Goal: Task Accomplishment & Management: Manage account settings

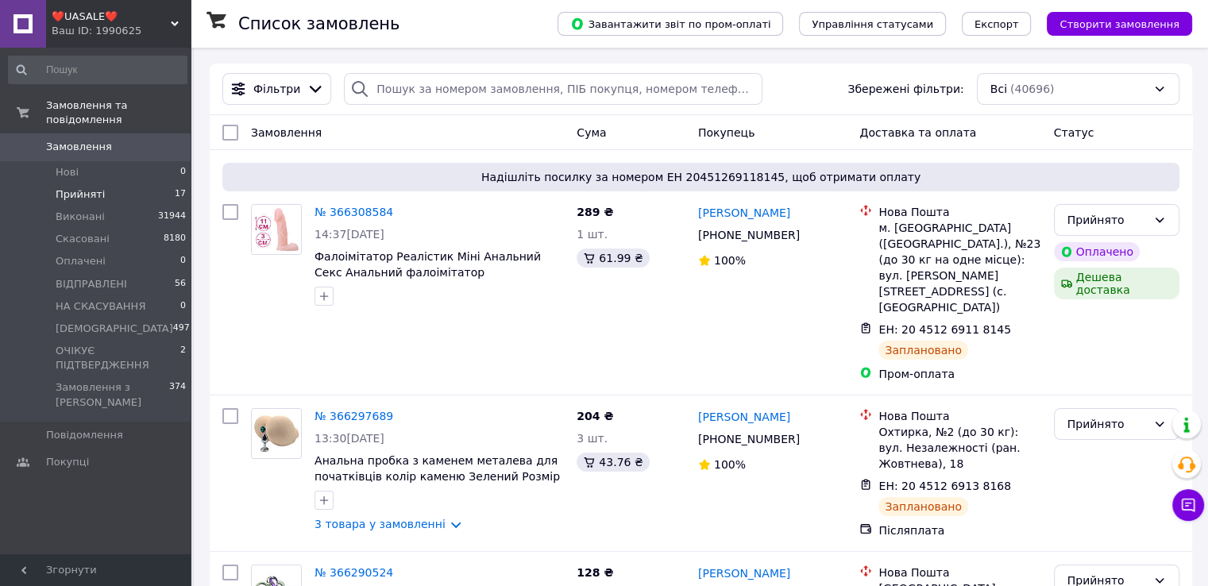
click at [89, 187] on span "Прийняті" at bounding box center [80, 194] width 49 height 14
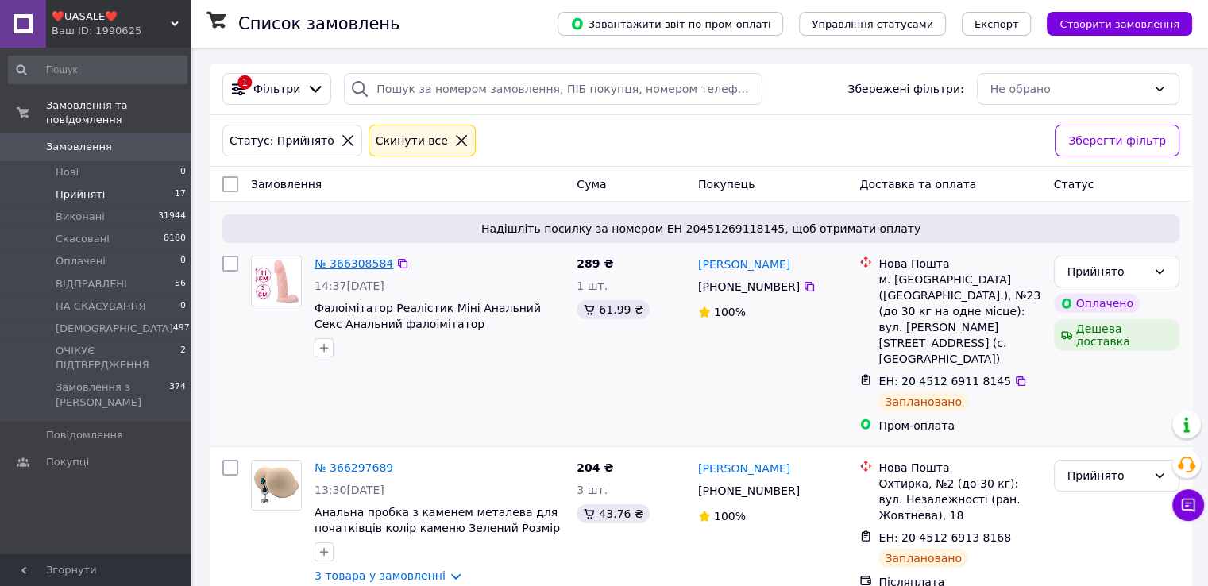
click at [348, 266] on link "№ 366308584" at bounding box center [354, 263] width 79 height 13
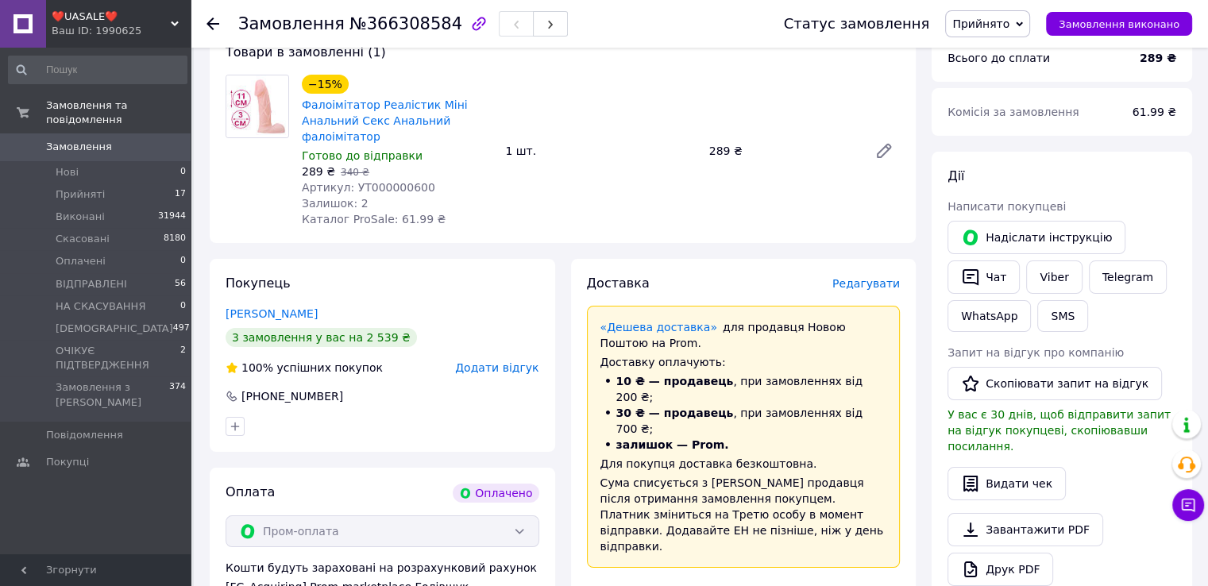
scroll to position [318, 0]
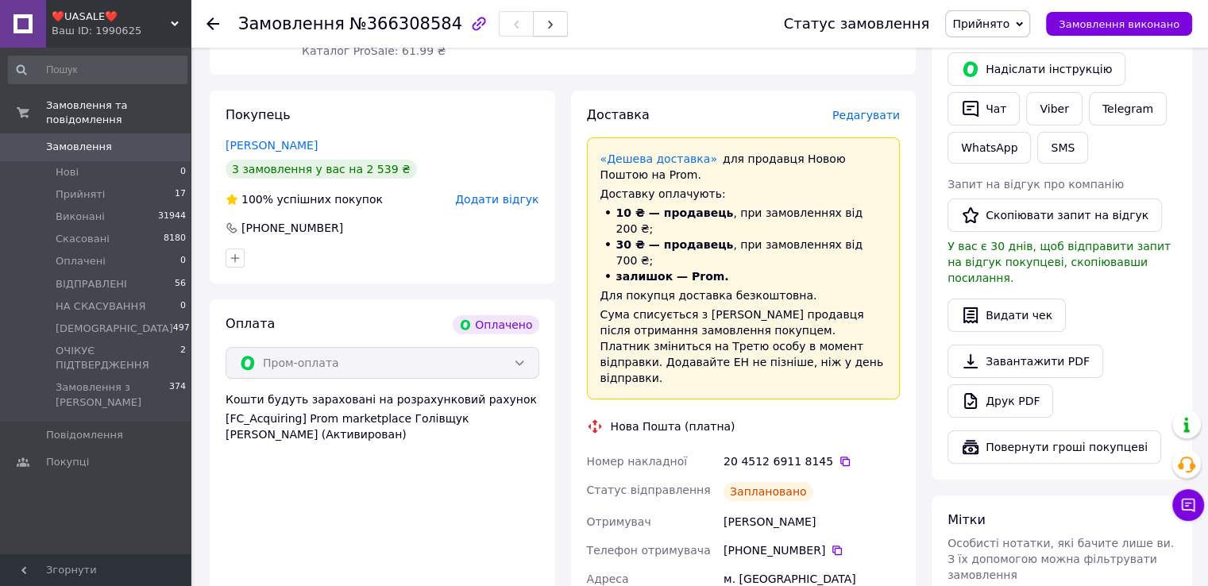
click at [534, 20] on button "button" at bounding box center [550, 23] width 35 height 25
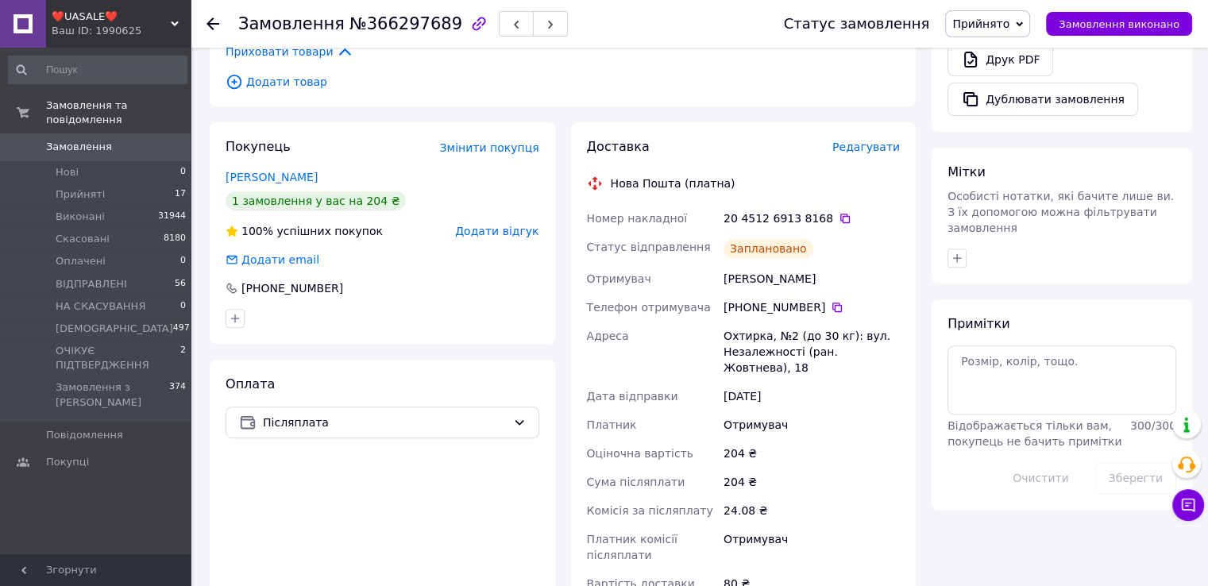
scroll to position [636, 0]
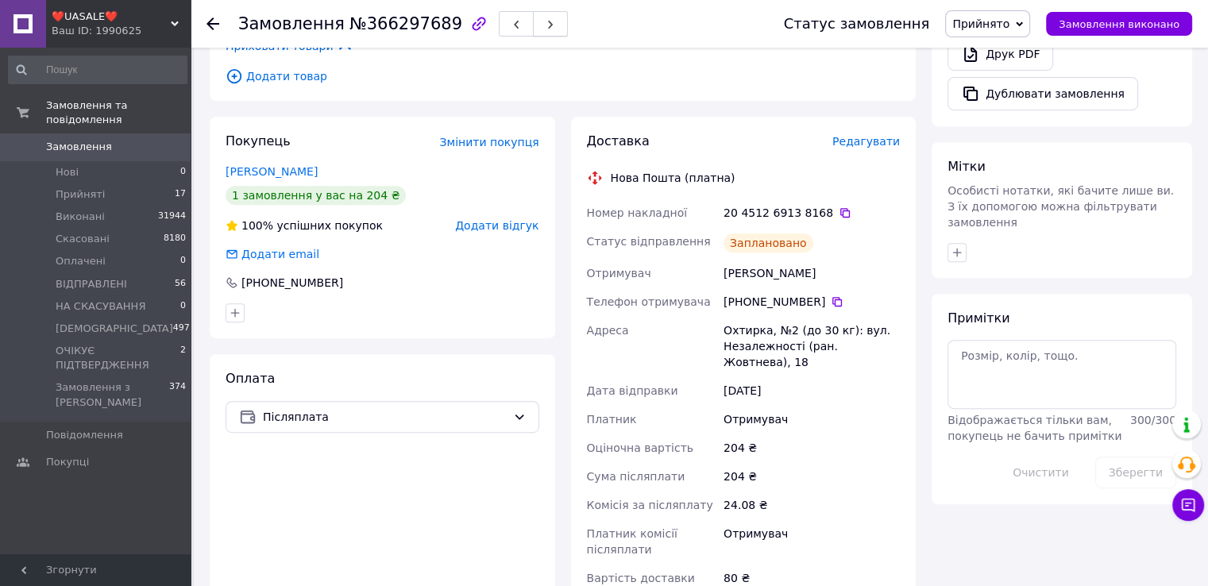
click at [533, 28] on button "button" at bounding box center [550, 23] width 35 height 25
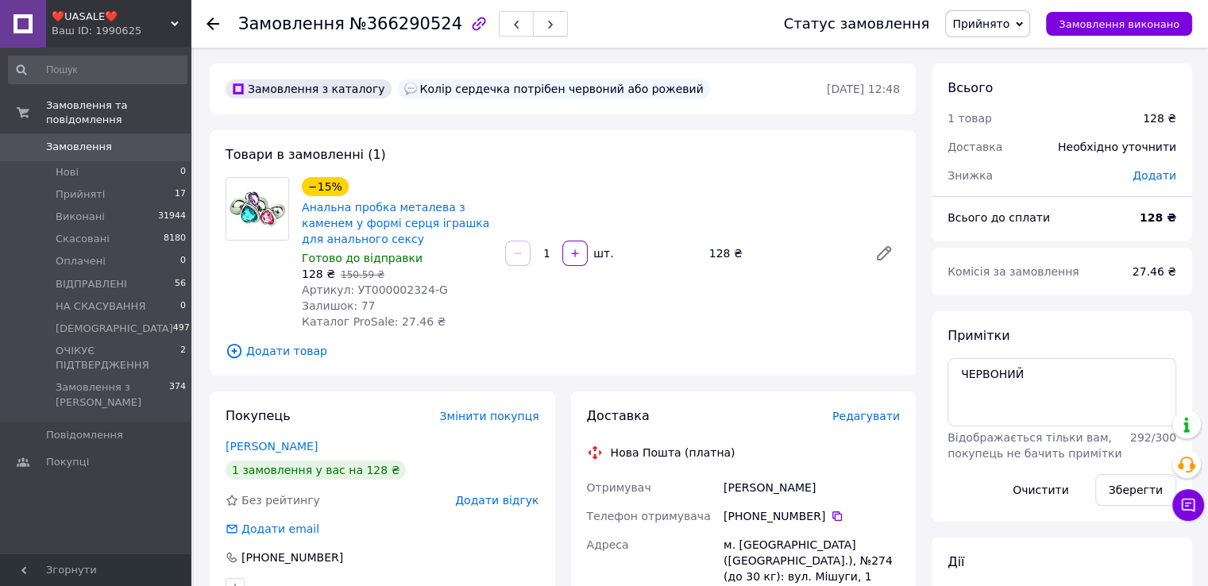
click at [533, 26] on button "button" at bounding box center [550, 23] width 35 height 25
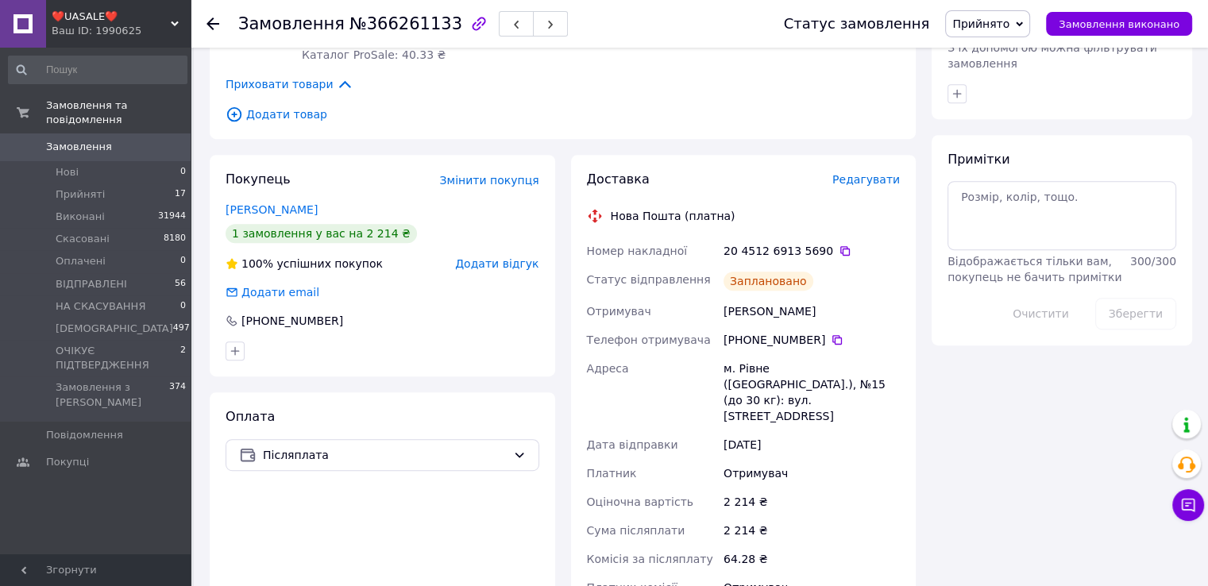
scroll to position [556, 0]
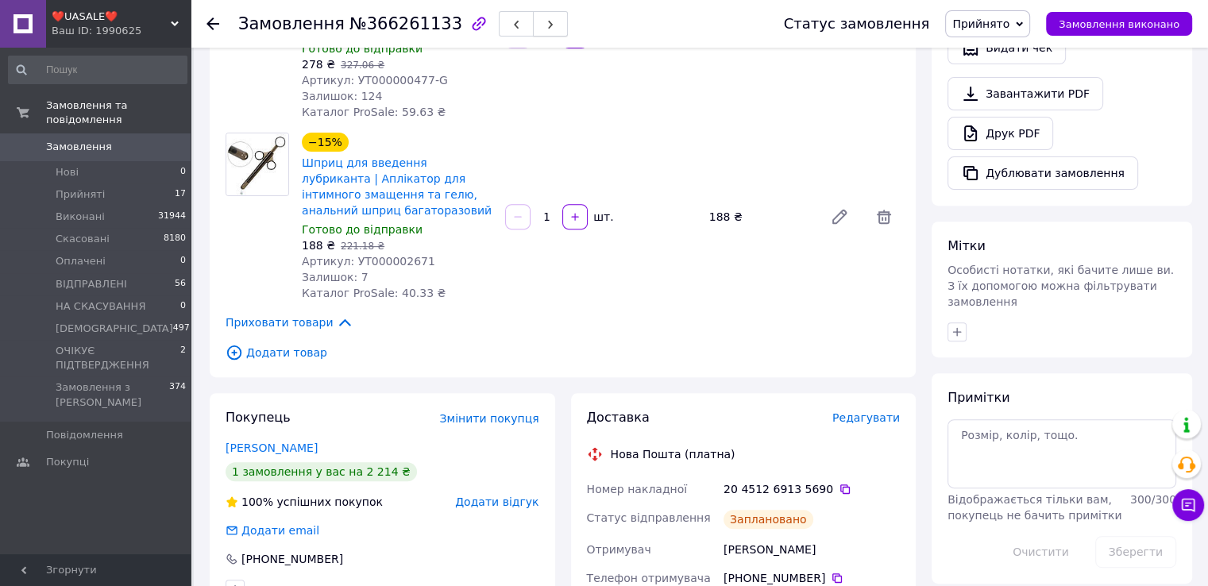
click at [546, 18] on span "button" at bounding box center [551, 24] width 10 height 12
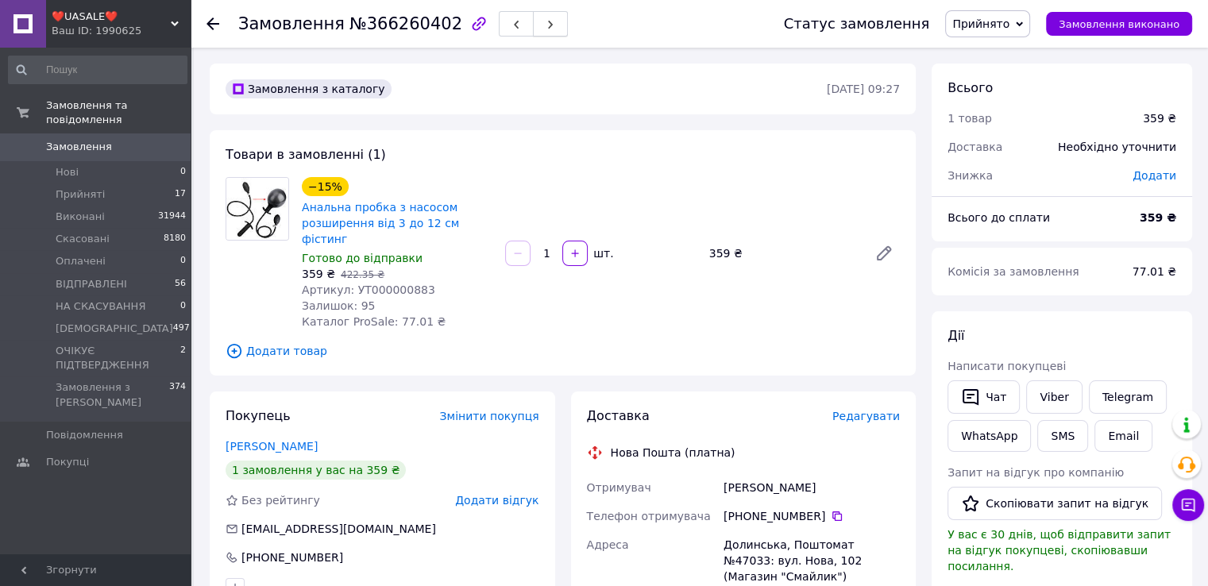
click at [546, 25] on icon "button" at bounding box center [551, 25] width 10 height 10
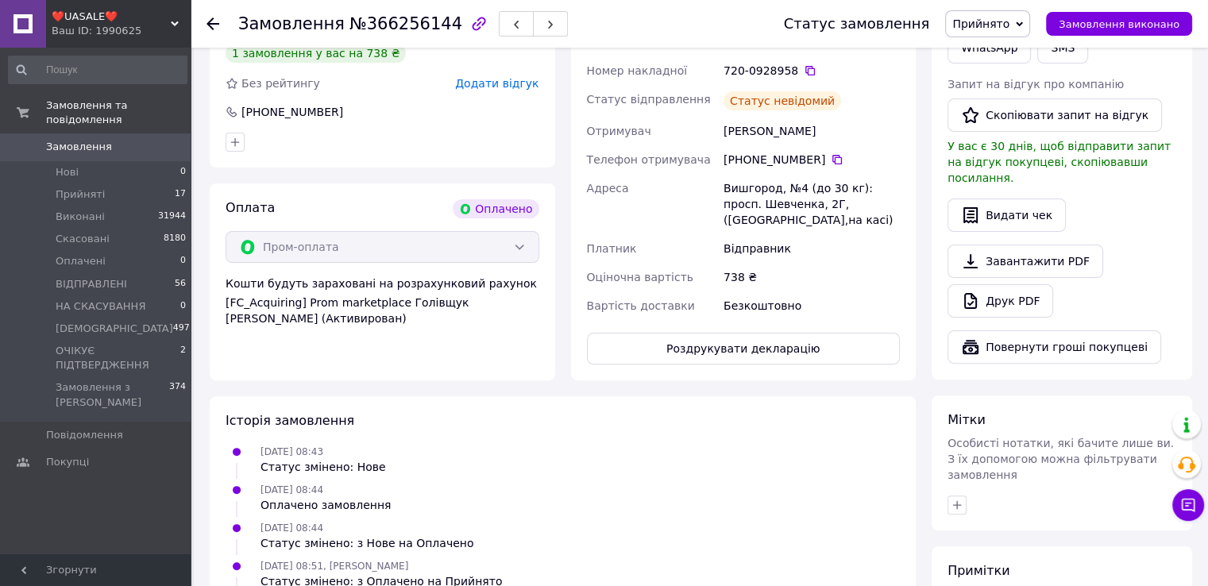
scroll to position [556, 0]
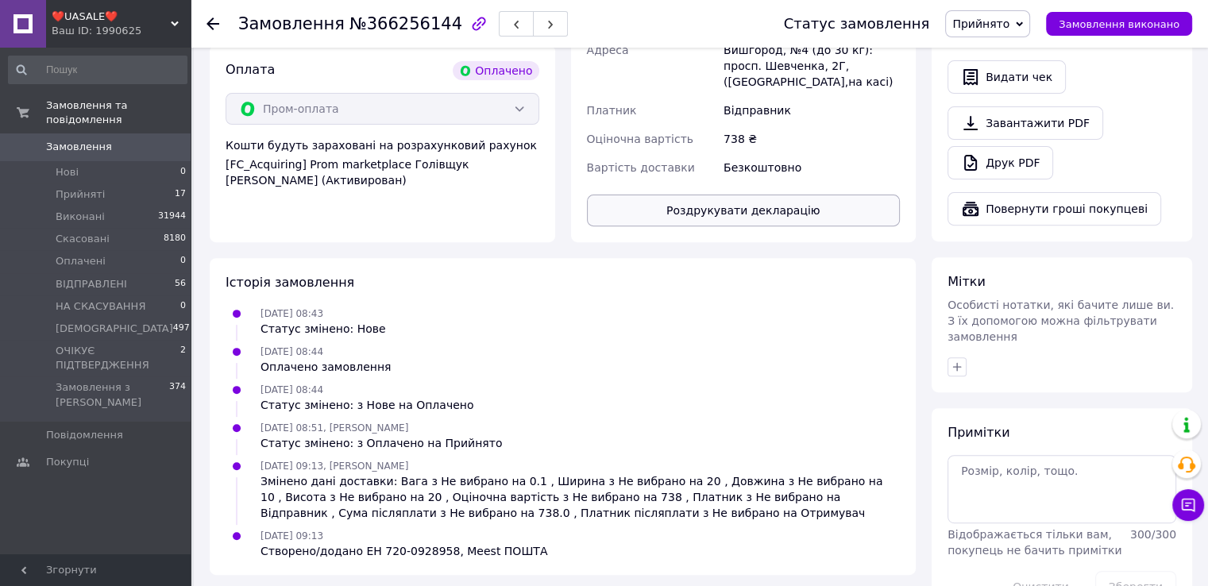
click at [713, 195] on button "Роздрукувати декларацію" at bounding box center [744, 211] width 314 height 32
click at [546, 29] on icon "button" at bounding box center [551, 25] width 10 height 10
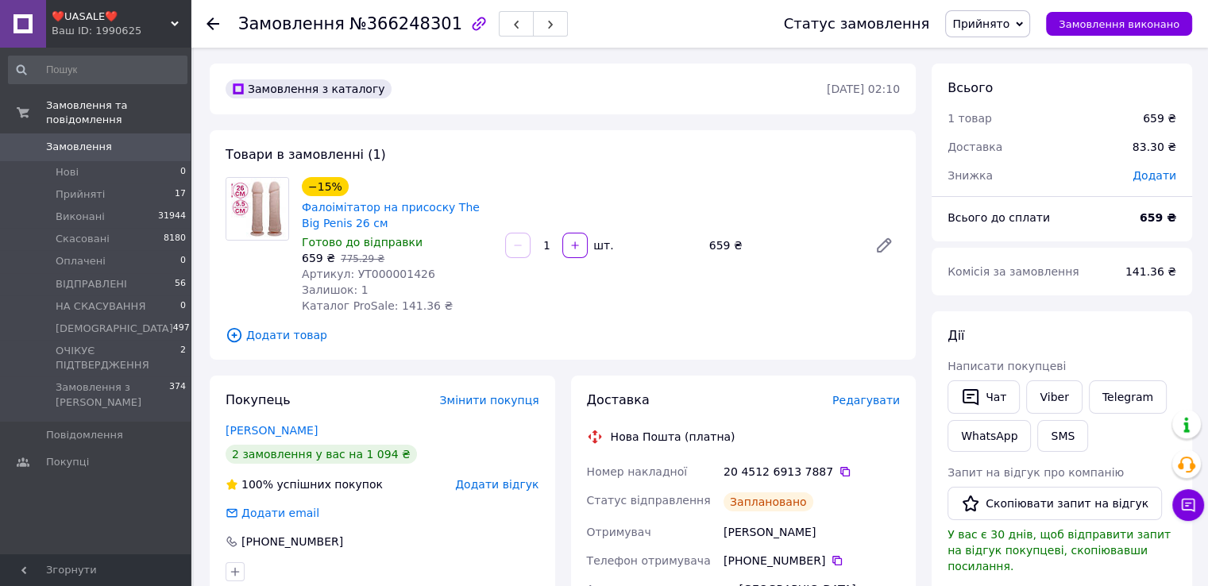
scroll to position [159, 0]
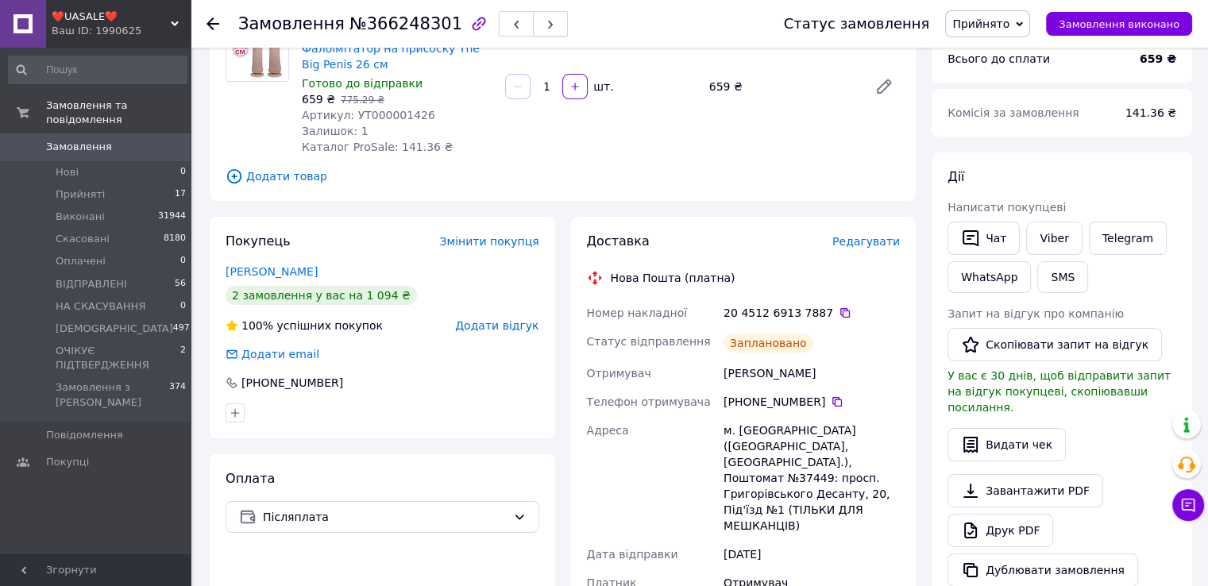
click at [533, 27] on button "button" at bounding box center [550, 23] width 35 height 25
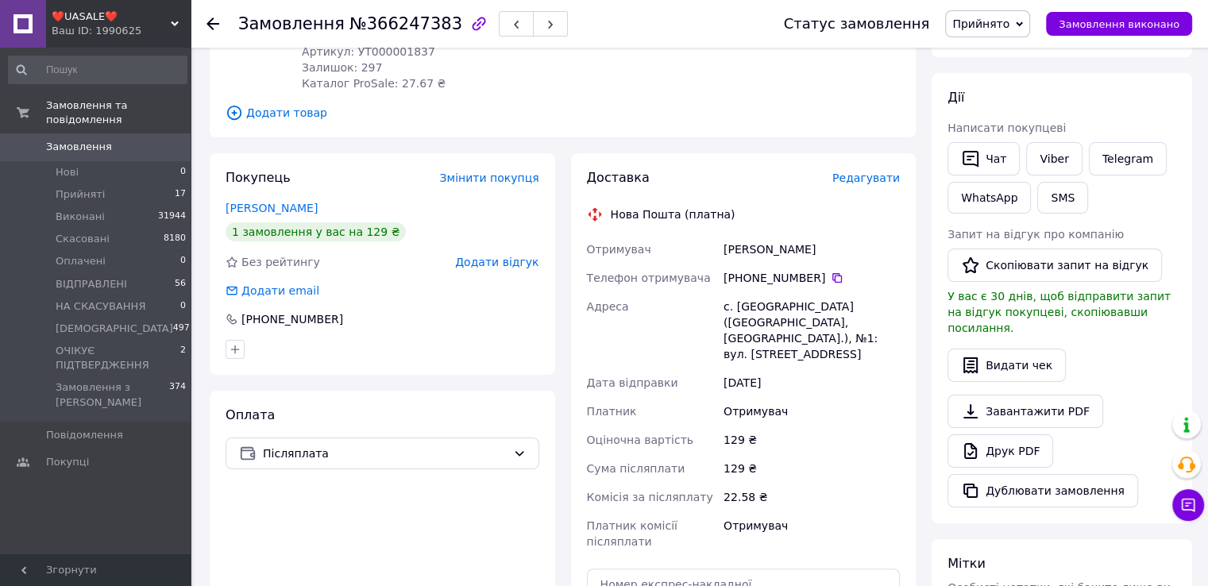
scroll to position [79, 0]
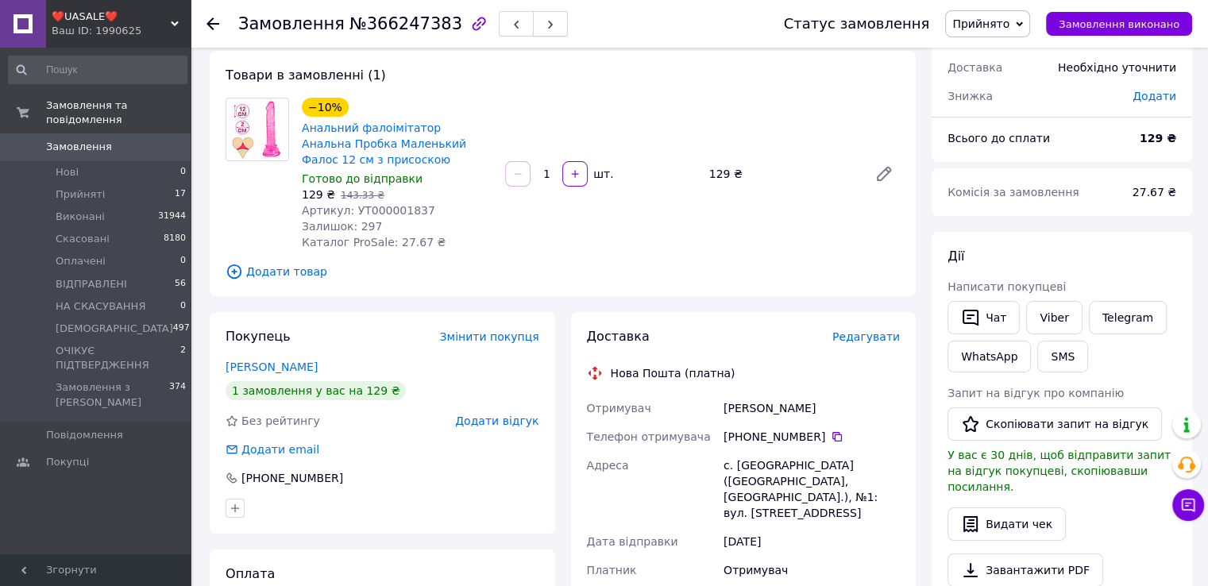
click at [533, 33] on button "button" at bounding box center [550, 23] width 35 height 25
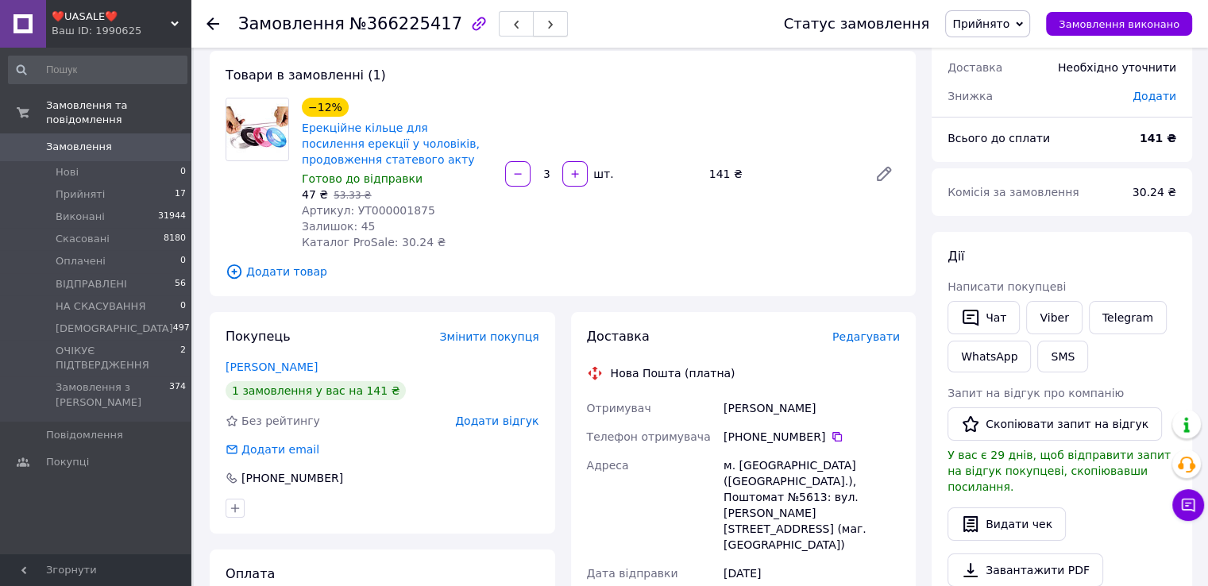
click at [546, 26] on icon "button" at bounding box center [551, 25] width 10 height 10
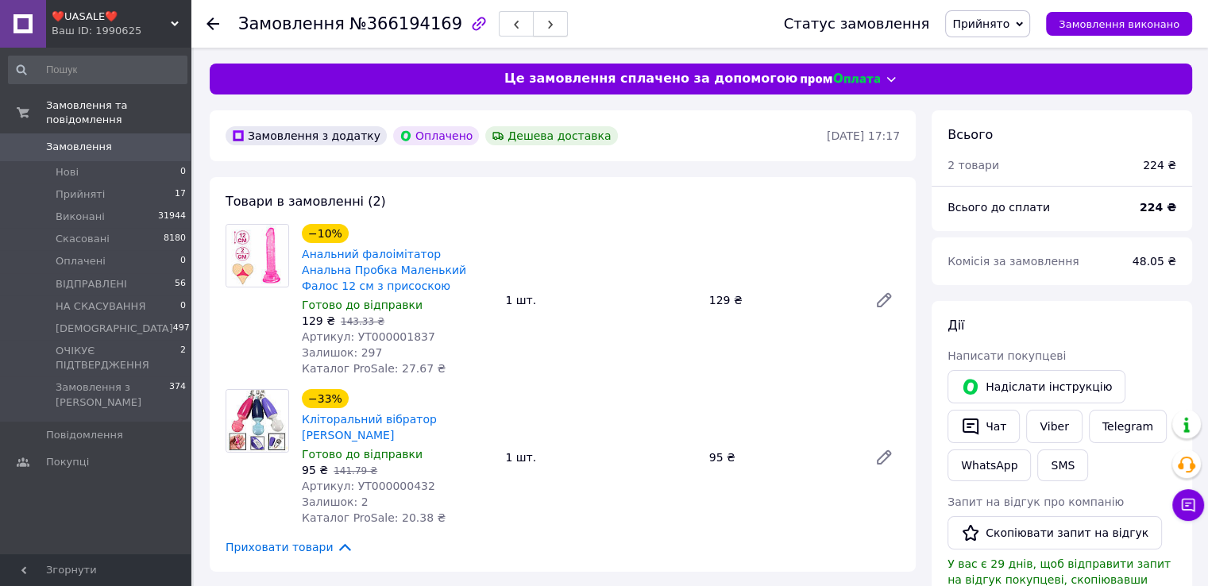
click at [546, 20] on span "button" at bounding box center [551, 24] width 10 height 12
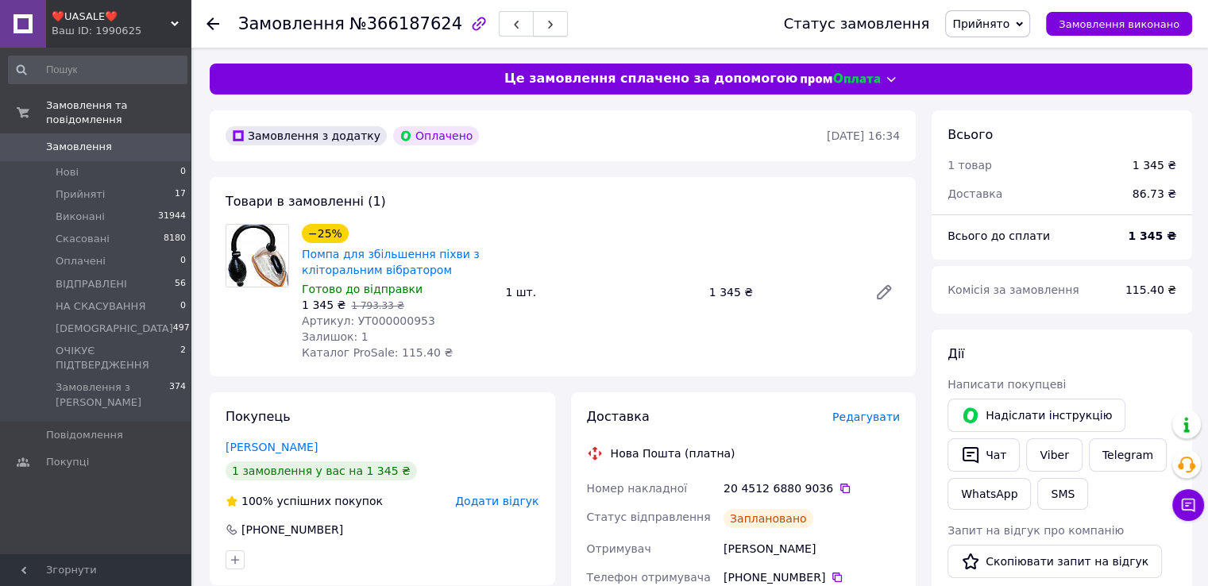
click at [533, 18] on button "button" at bounding box center [550, 23] width 35 height 25
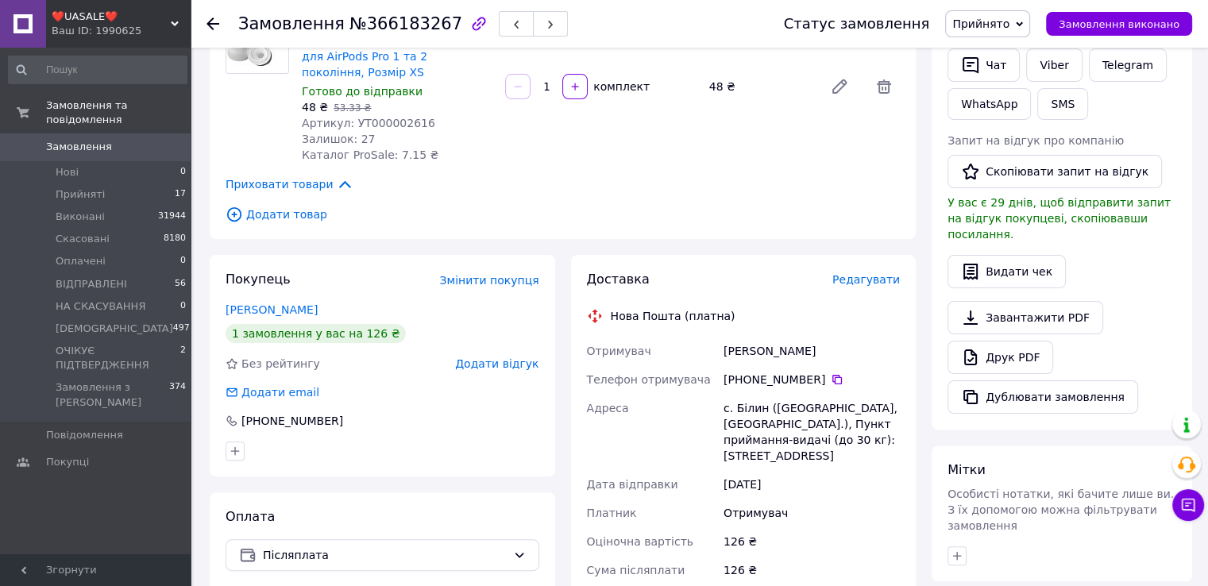
scroll to position [159, 0]
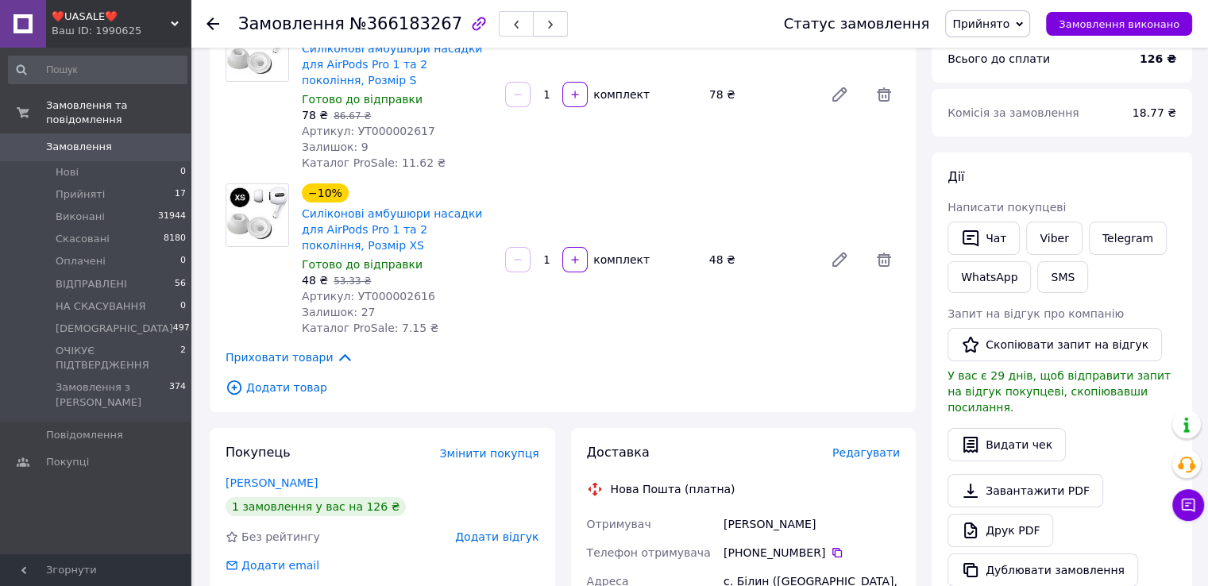
click at [546, 28] on icon "button" at bounding box center [551, 25] width 10 height 10
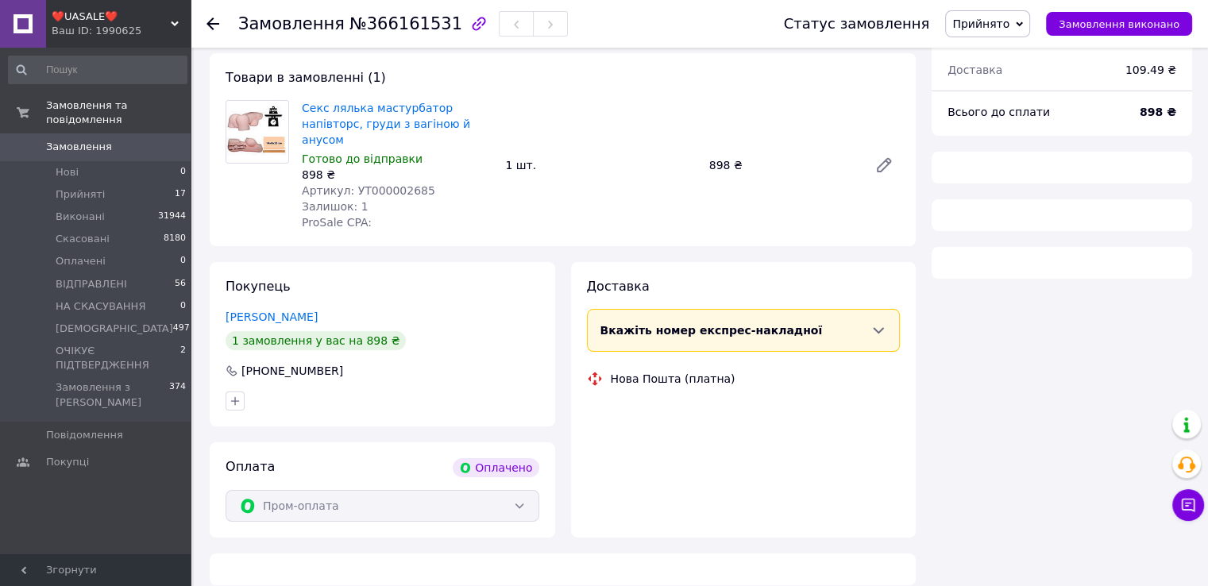
scroll to position [159, 0]
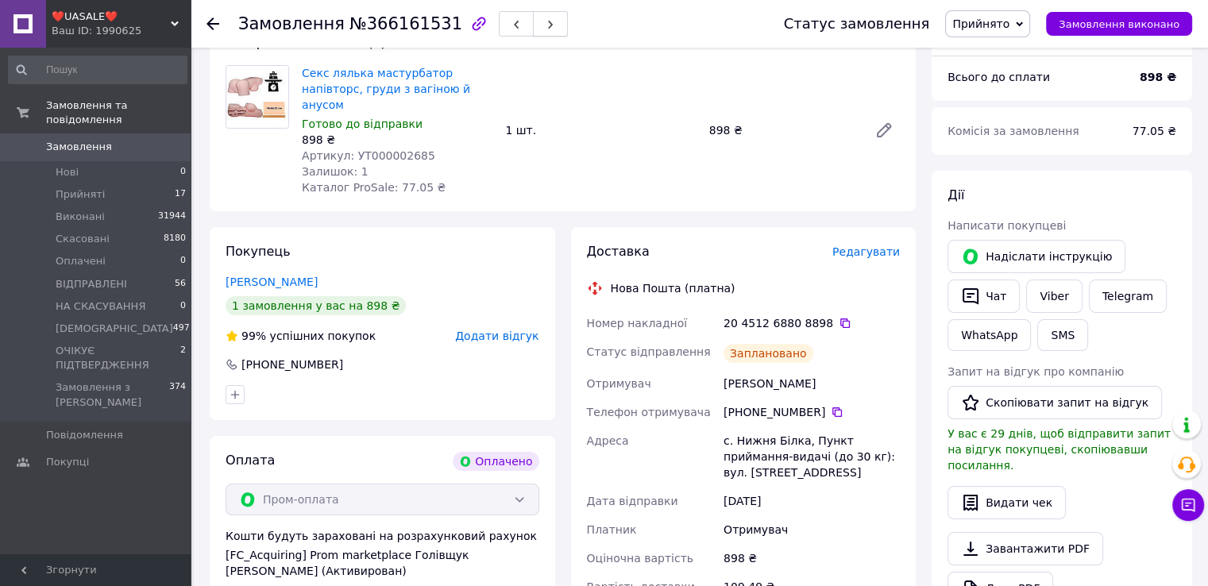
click at [546, 24] on icon "button" at bounding box center [551, 25] width 10 height 10
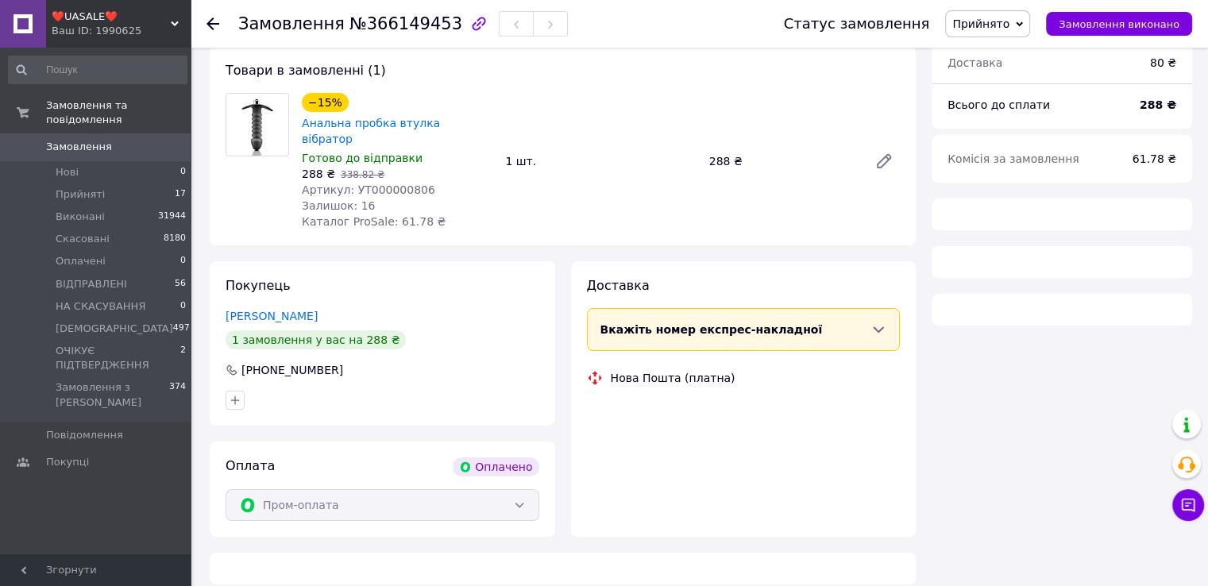
scroll to position [159, 0]
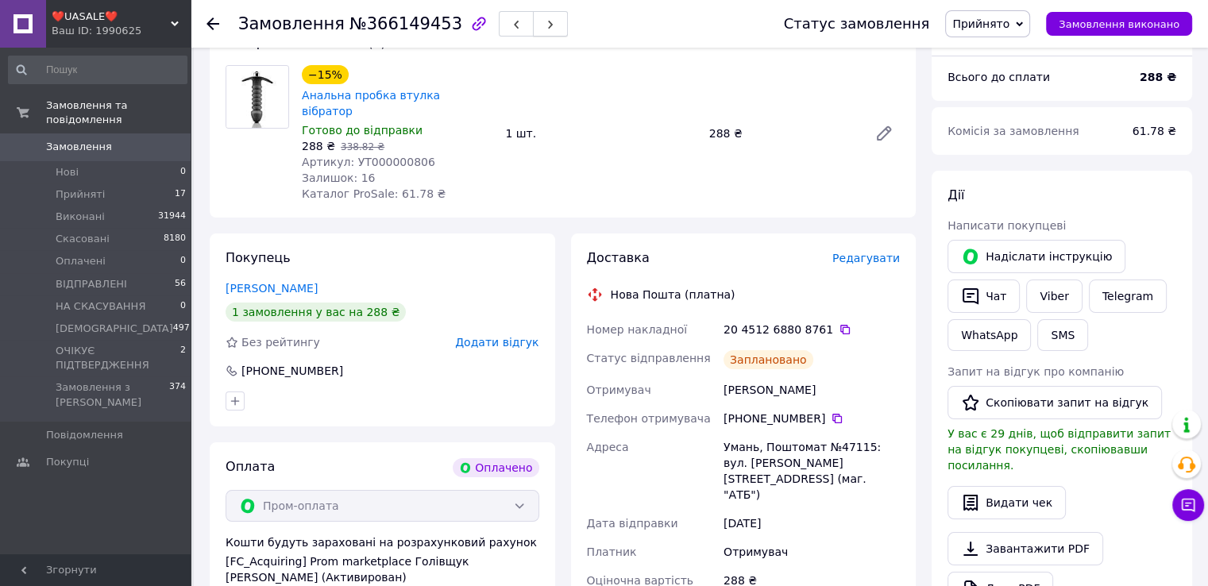
click at [546, 23] on icon "button" at bounding box center [551, 25] width 10 height 10
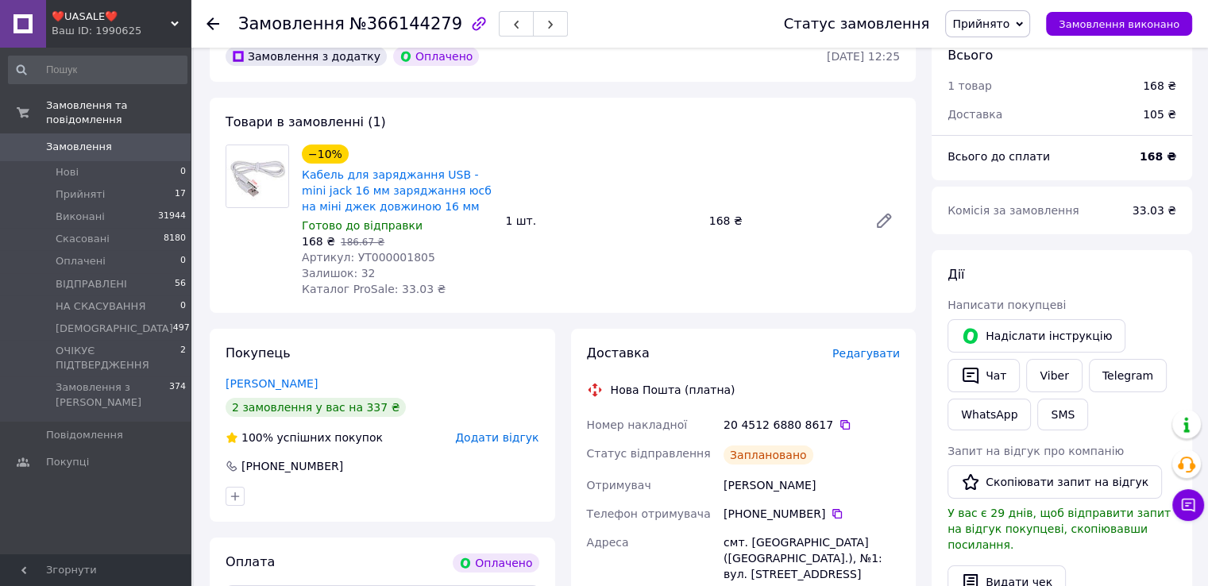
scroll to position [79, 0]
click at [546, 24] on icon "button" at bounding box center [551, 25] width 10 height 10
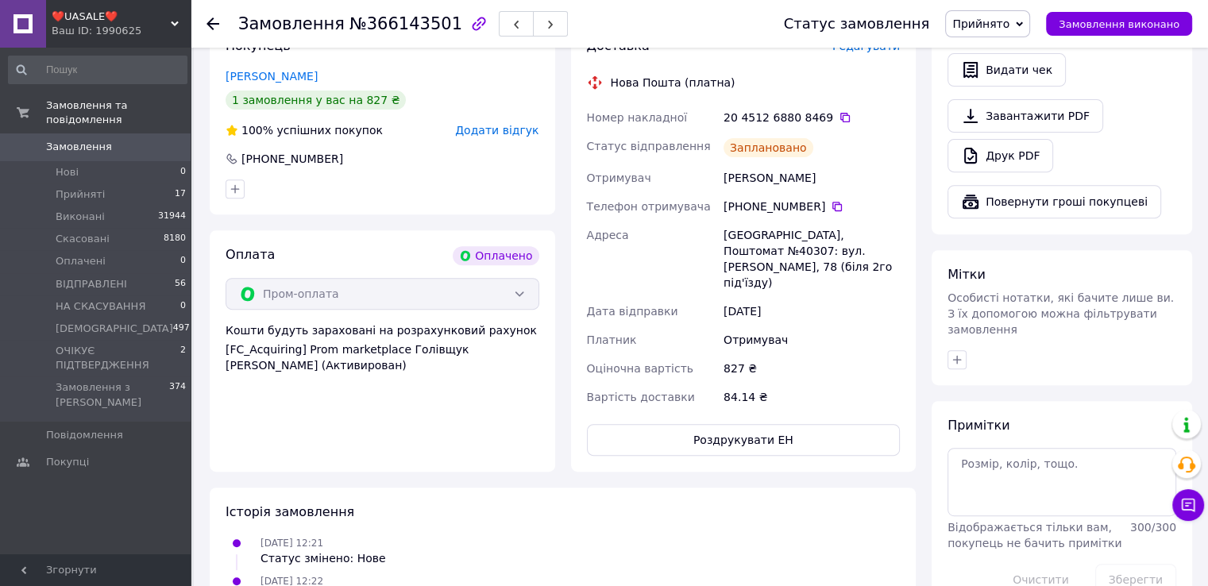
scroll to position [318, 0]
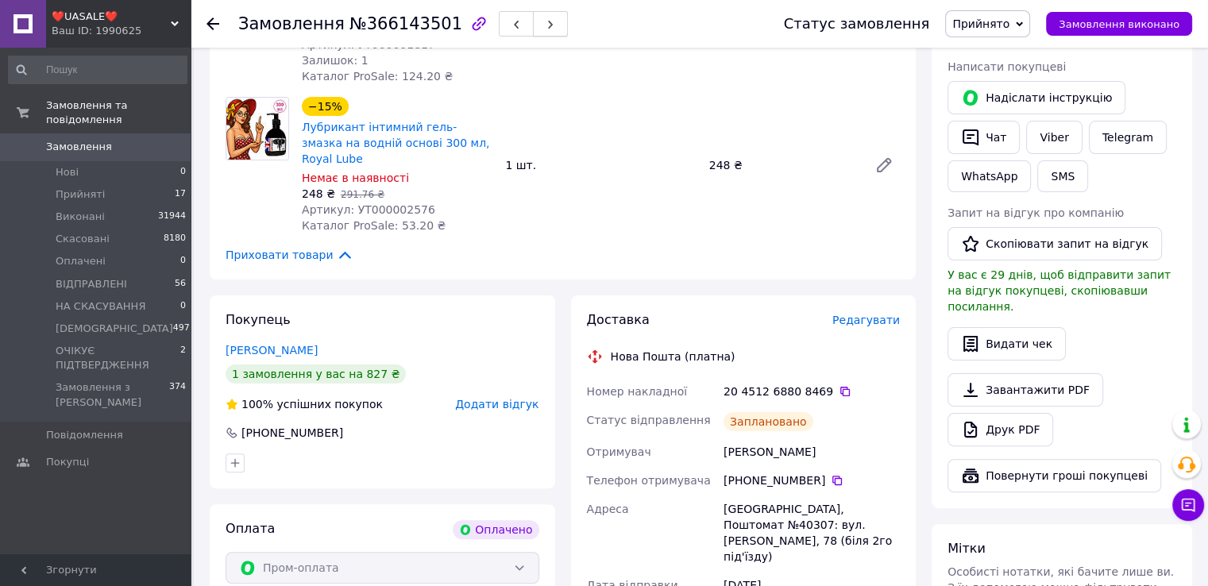
click at [533, 19] on button "button" at bounding box center [550, 23] width 35 height 25
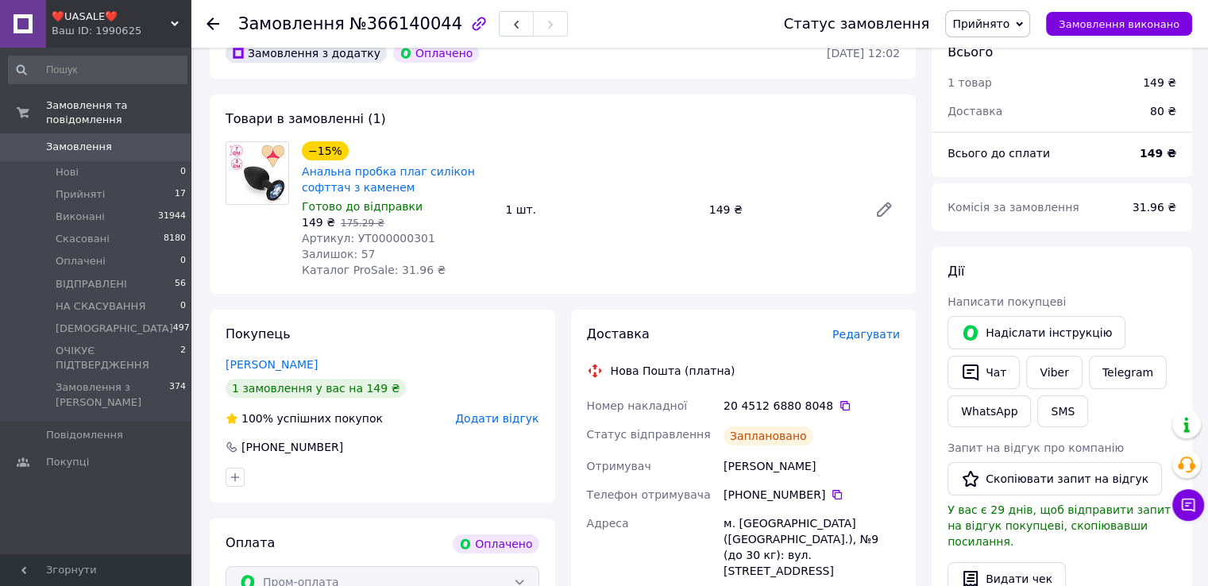
scroll to position [79, 0]
